Goal: Task Accomplishment & Management: Use online tool/utility

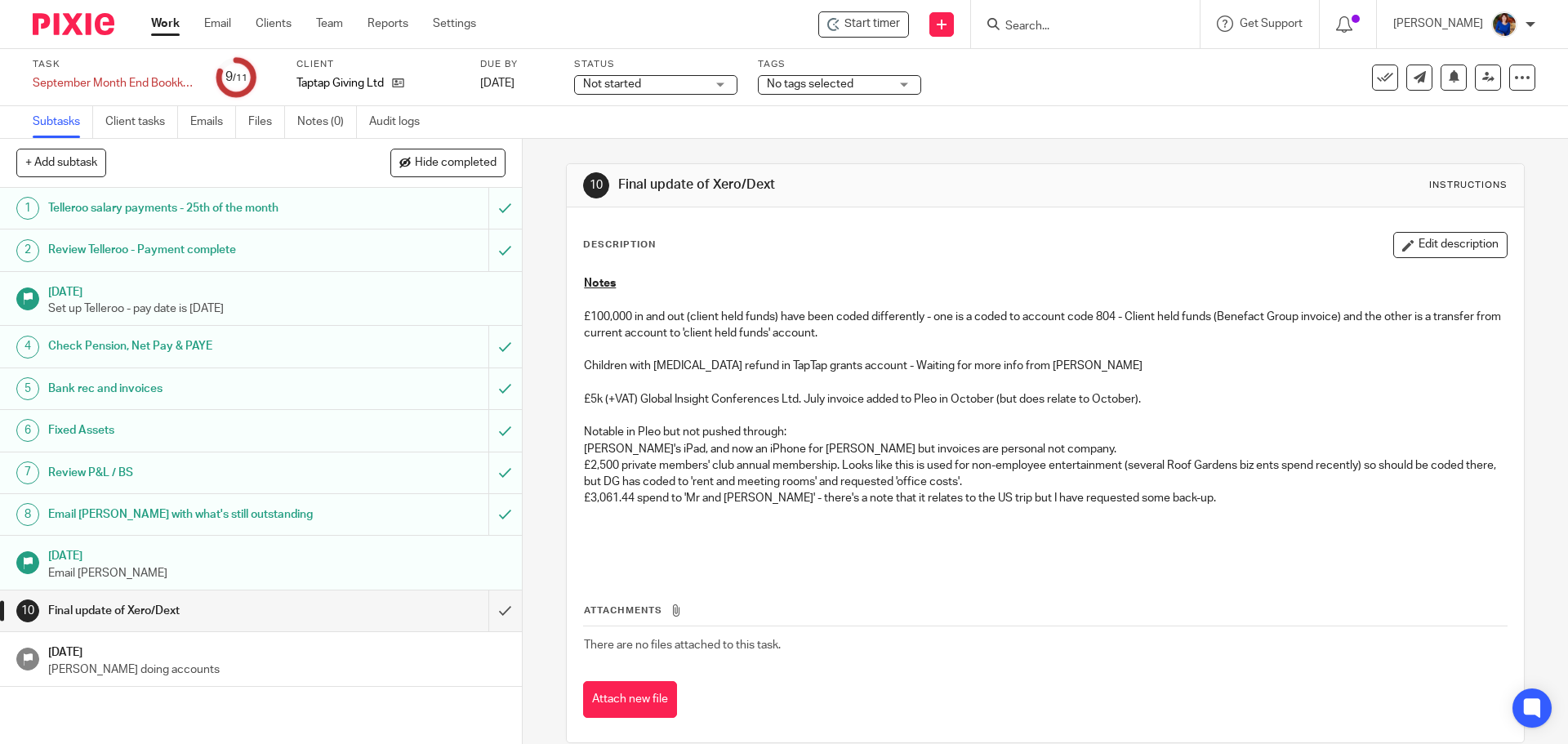
click at [171, 18] on link "Work" at bounding box center [165, 24] width 29 height 16
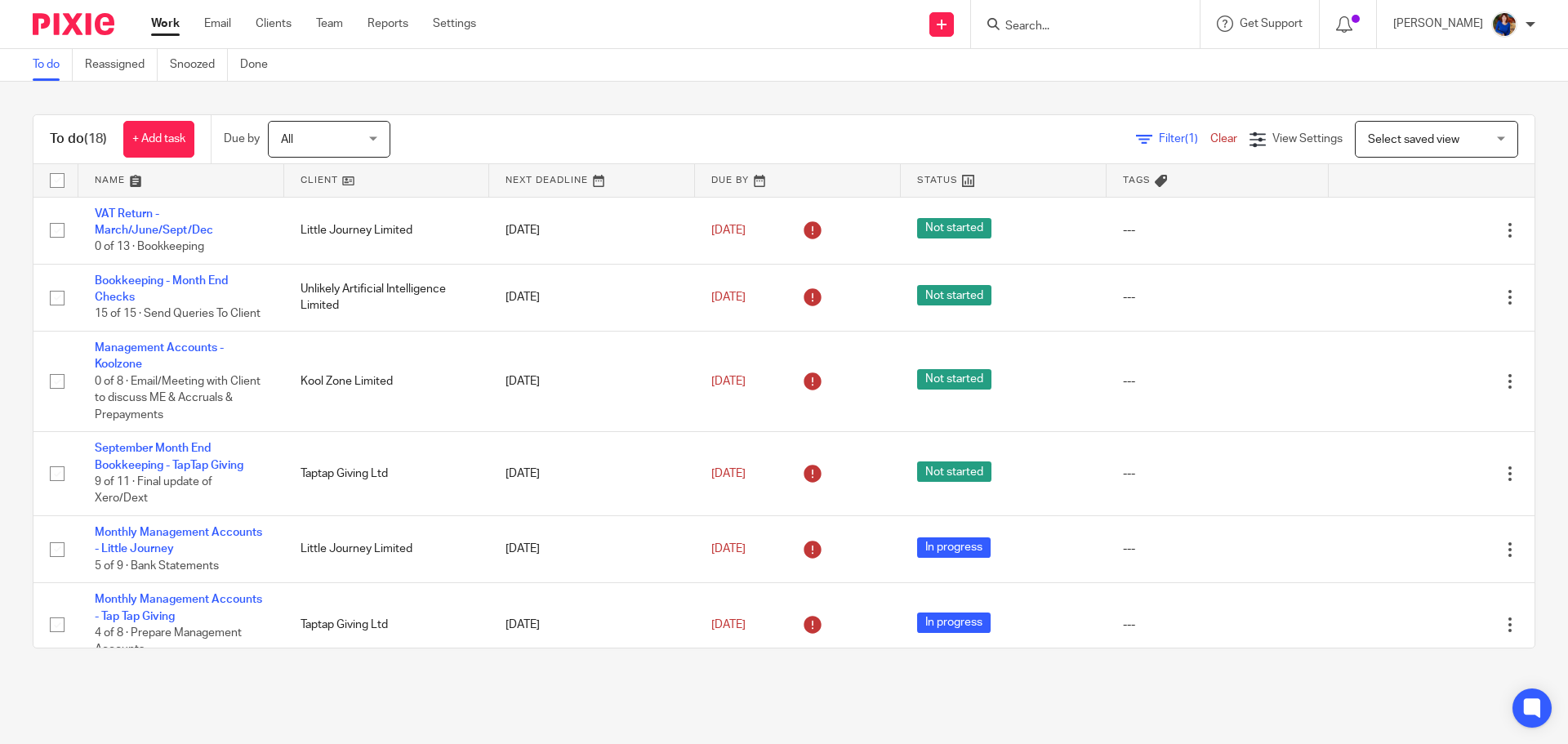
click at [1028, 34] on form at bounding box center [1090, 24] width 174 height 21
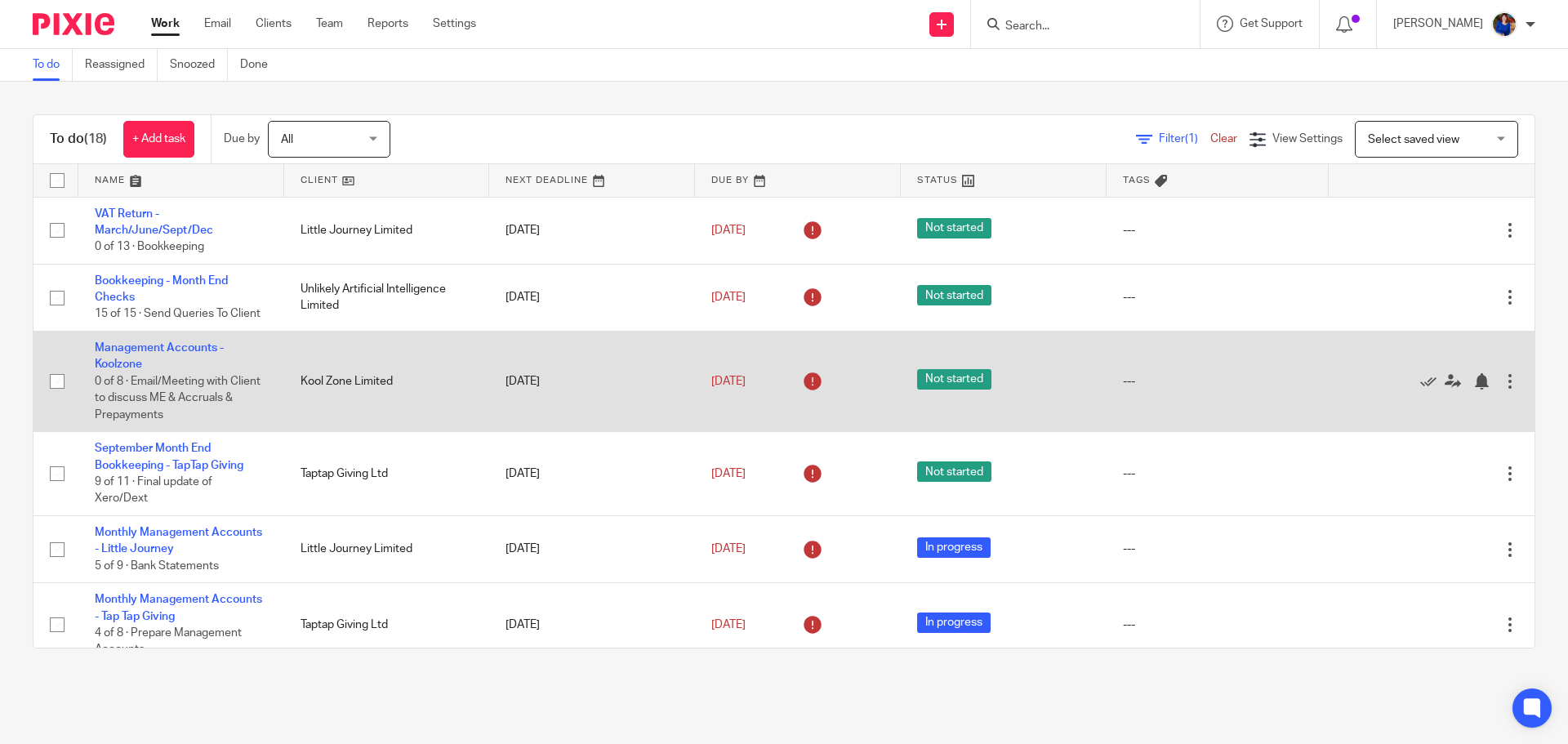
scroll to position [361, 0]
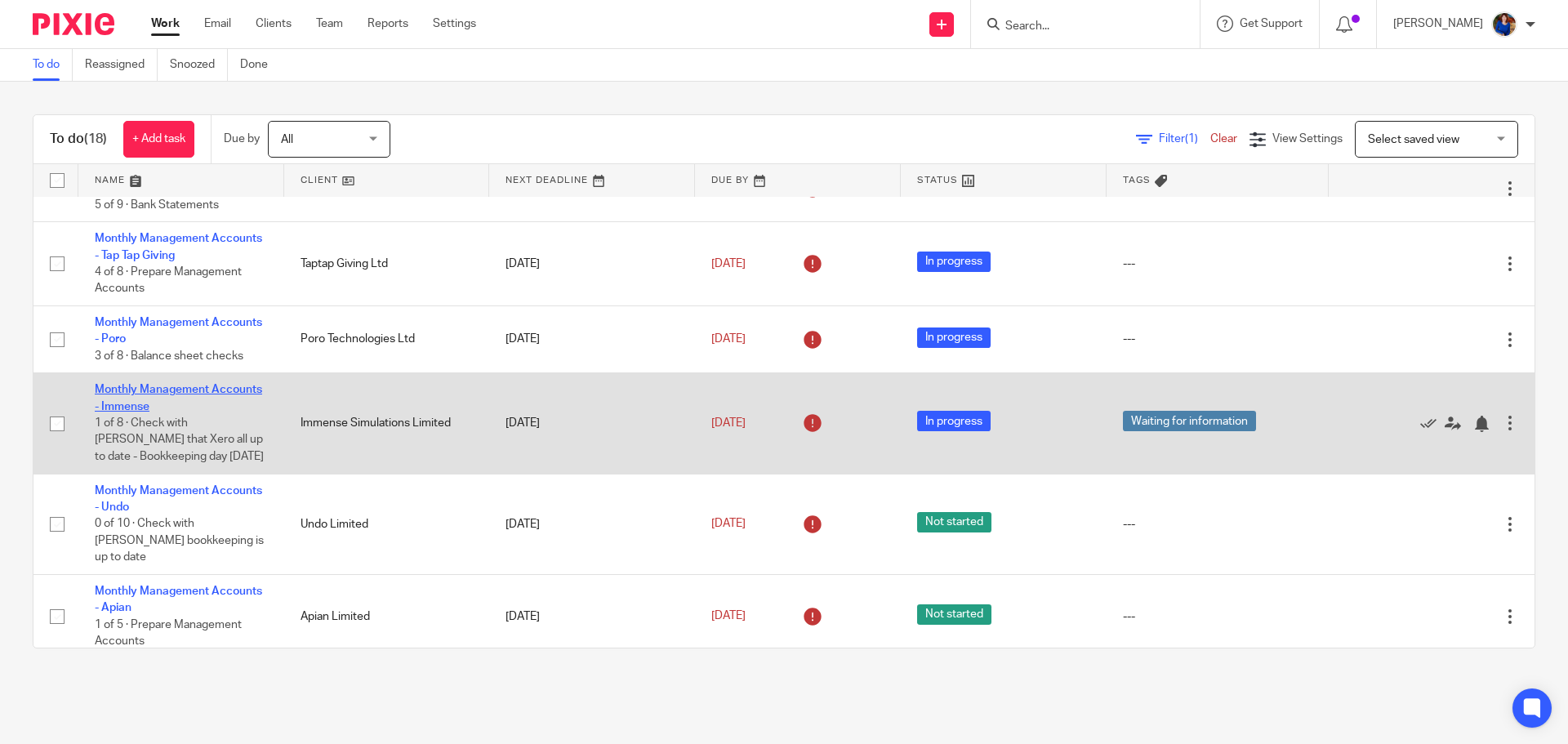
click at [150, 391] on link "Monthly Management Accounts - Immense" at bounding box center [178, 398] width 167 height 28
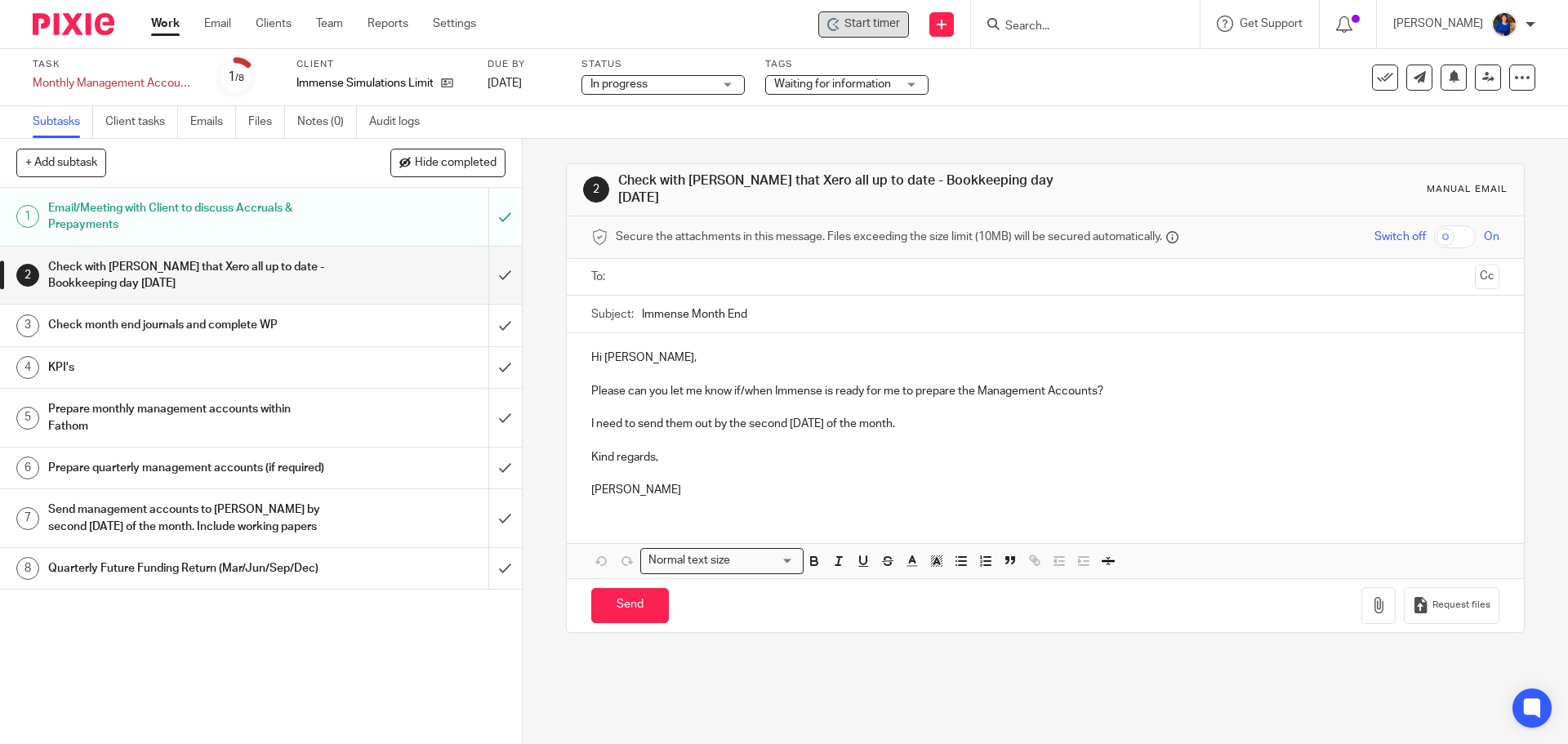
click at [882, 31] on span "Start timer" at bounding box center [871, 24] width 55 height 17
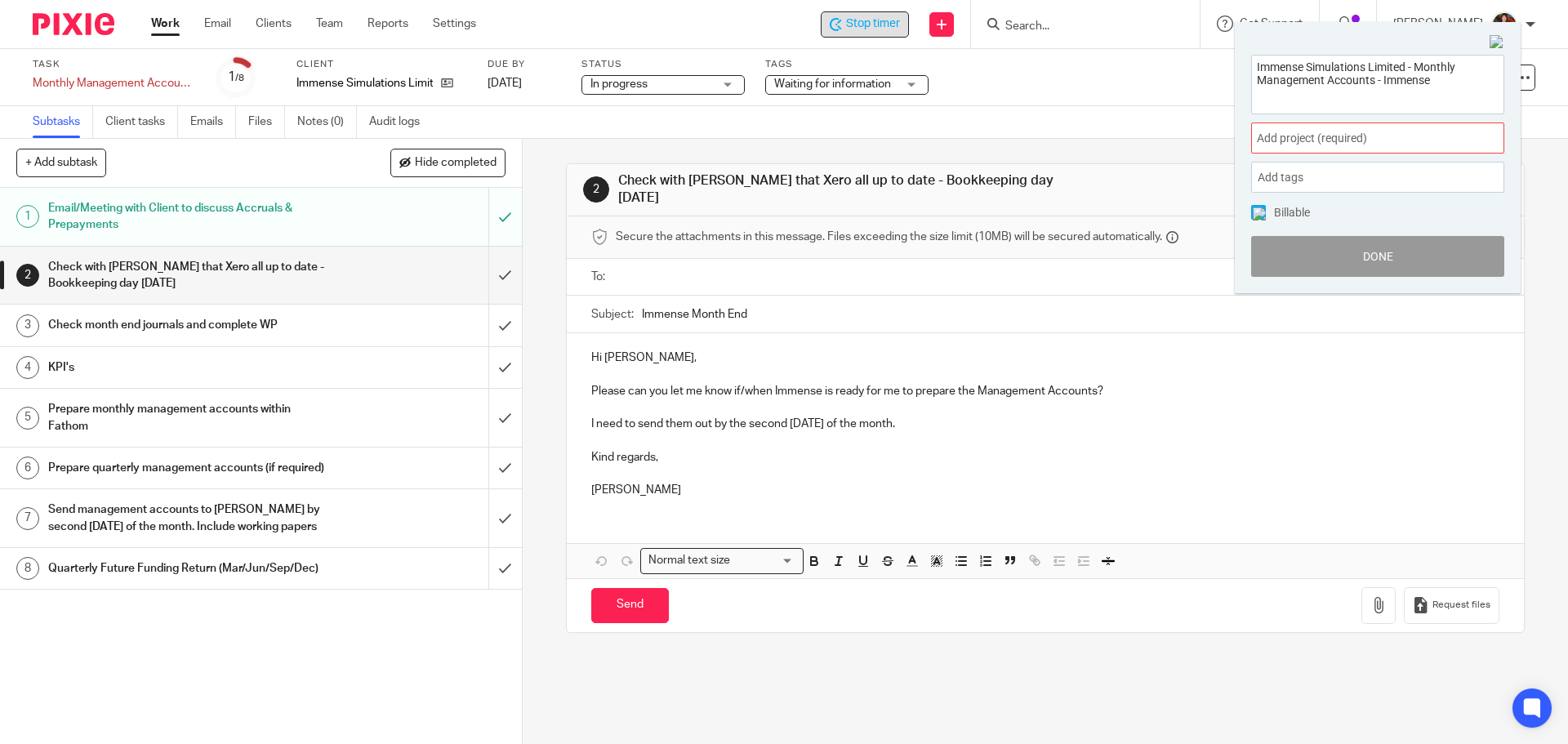
click at [1275, 135] on span "Add project (required) :" at bounding box center [1359, 138] width 206 height 17
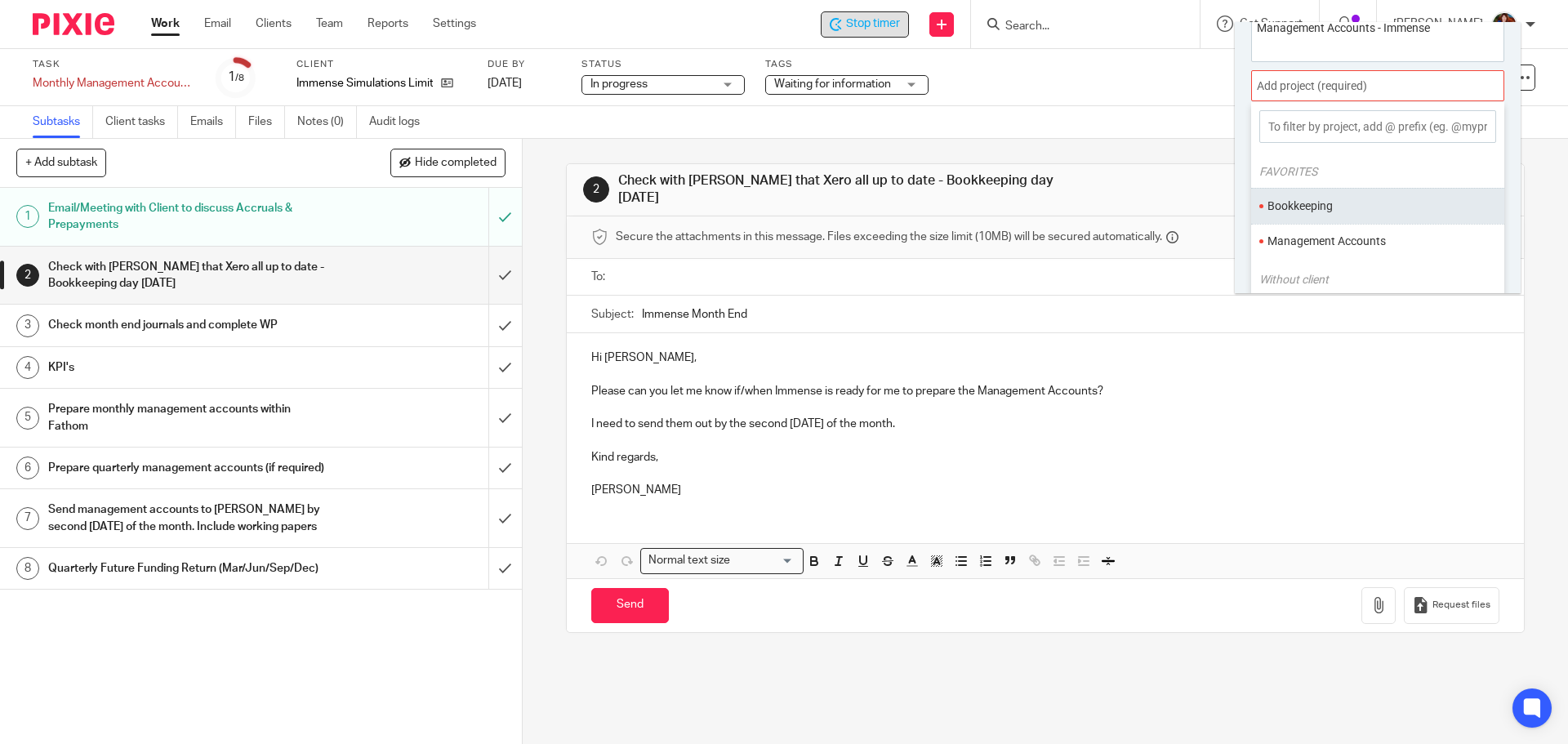
scroll to position [81, 0]
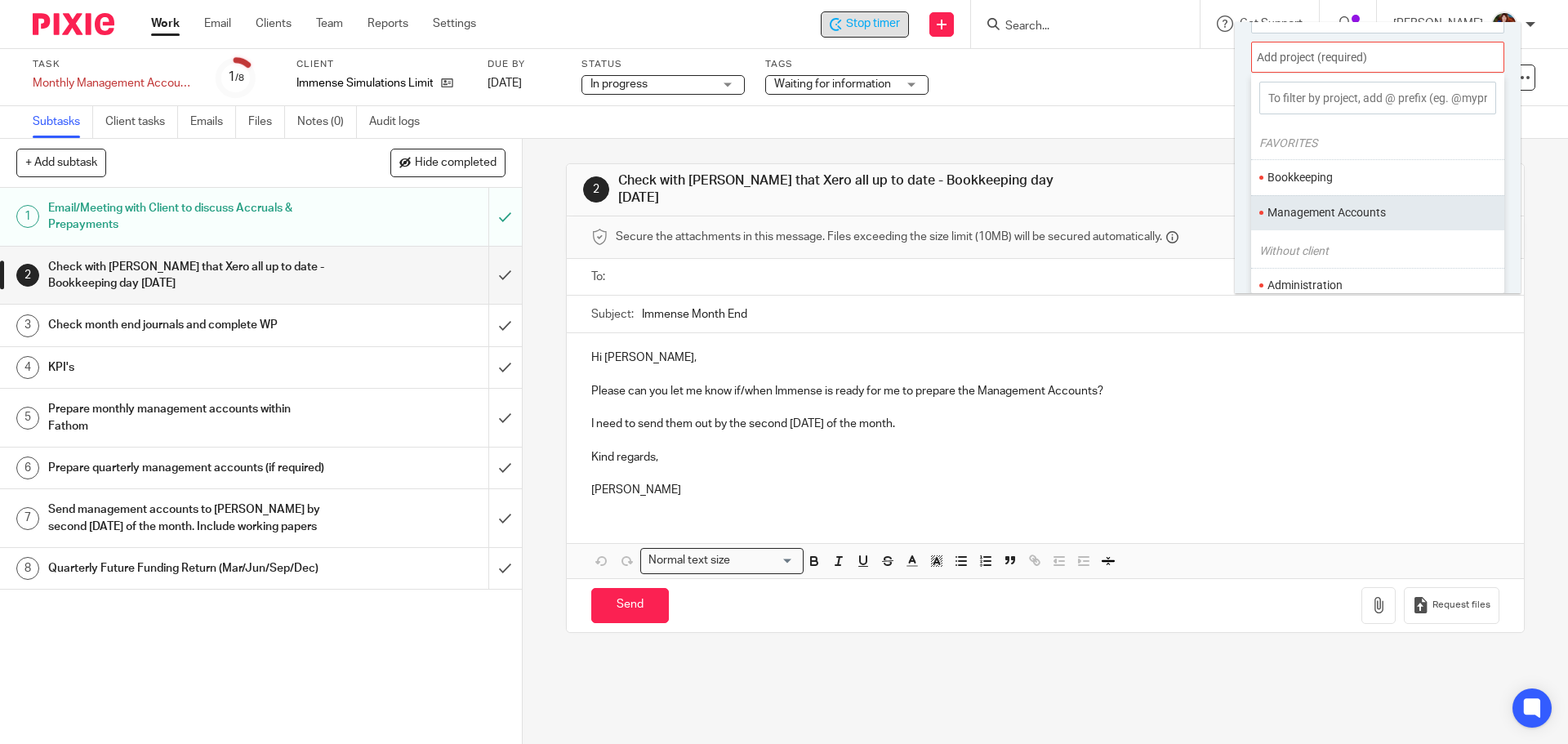
click at [1307, 209] on li "Management Accounts" at bounding box center [1373, 213] width 213 height 17
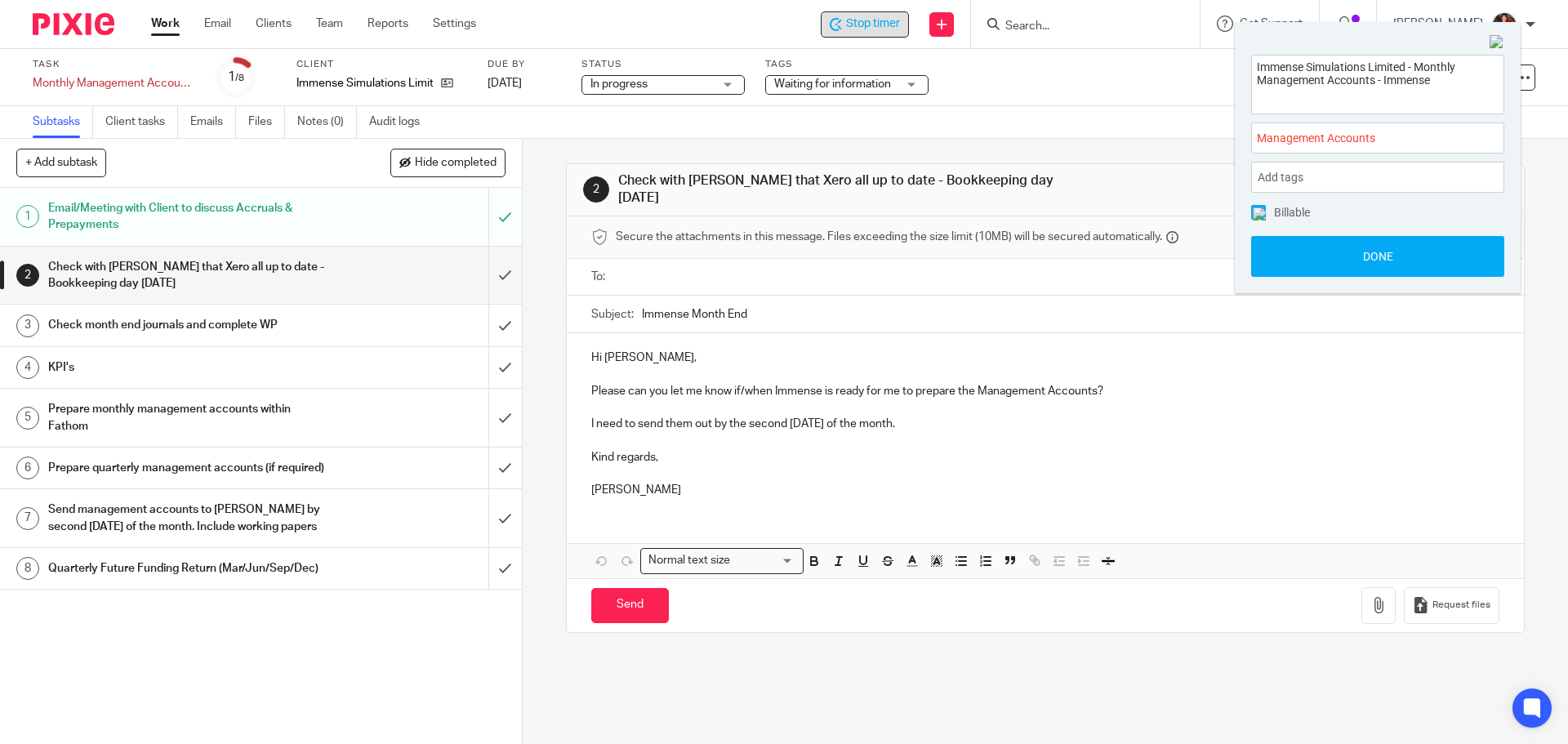
scroll to position [0, 0]
click at [1259, 214] on img at bounding box center [1259, 214] width 13 height 13
click at [1270, 252] on button "Done" at bounding box center [1377, 257] width 253 height 41
